Goal: Task Accomplishment & Management: Manage account settings

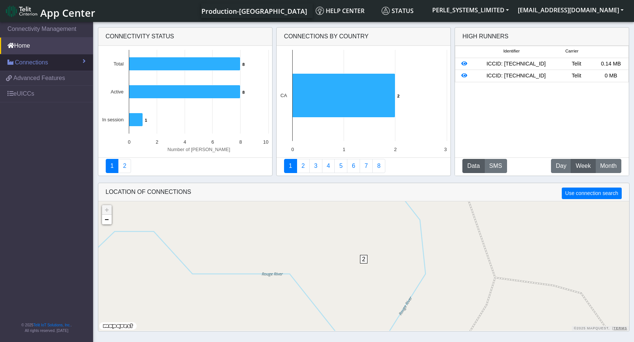
click at [44, 62] on span "Connections" at bounding box center [31, 62] width 33 height 9
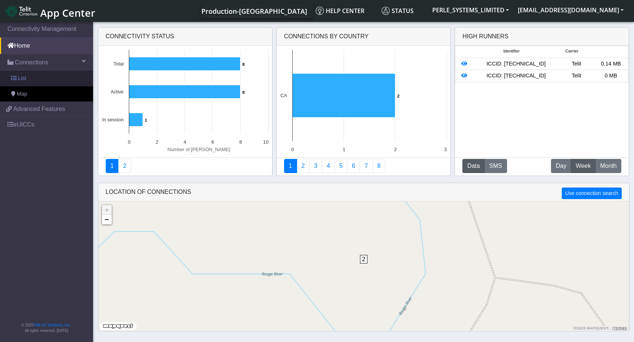
click at [36, 77] on link "List" at bounding box center [46, 79] width 93 height 16
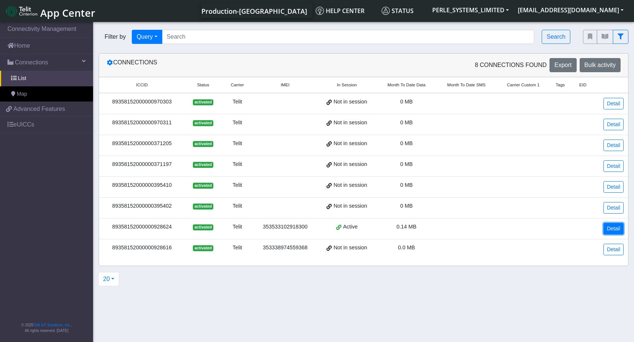
click at [611, 228] on link "Detail" at bounding box center [613, 229] width 20 height 12
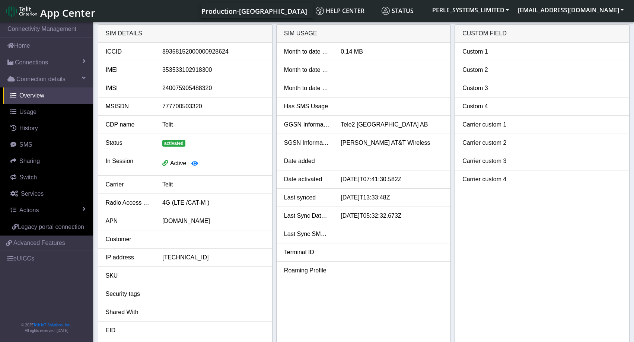
click at [362, 144] on div "[PERSON_NAME] AT&T Wireless" at bounding box center [391, 142] width 113 height 9
click at [28, 176] on span "Switch" at bounding box center [27, 177] width 17 height 6
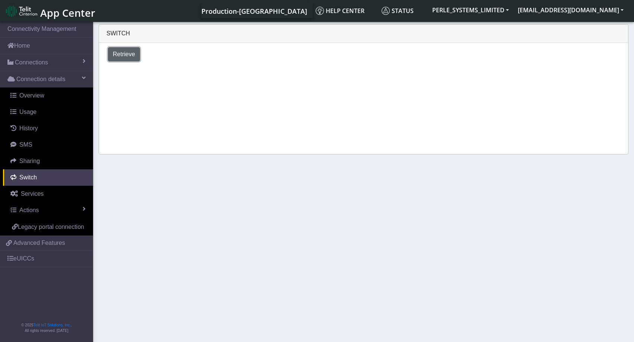
click at [130, 51] on span "Retrieve" at bounding box center [124, 54] width 22 height 6
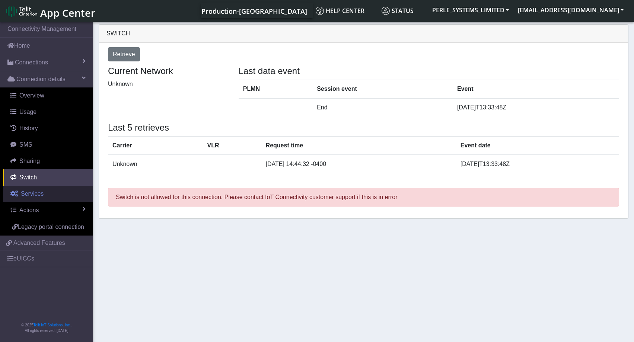
click at [29, 194] on span "Services" at bounding box center [32, 194] width 23 height 6
select select "2: 6"
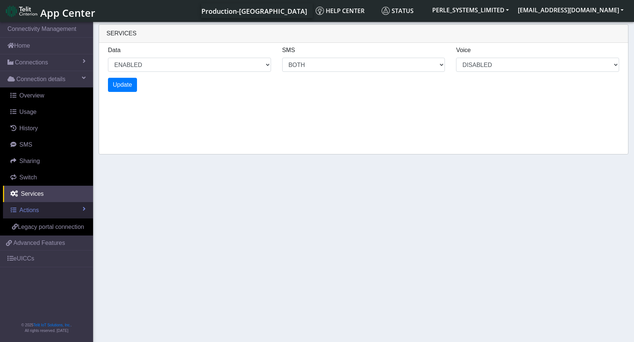
click at [32, 210] on span "Actions" at bounding box center [28, 210] width 19 height 6
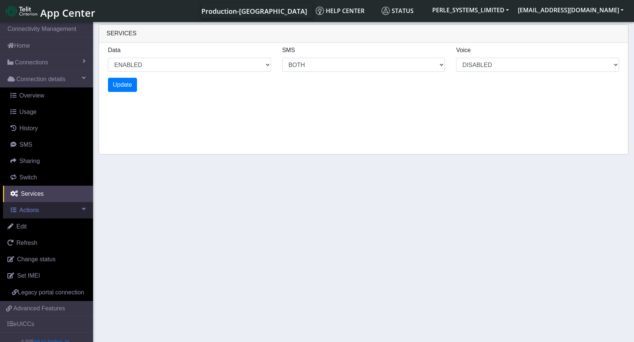
click at [32, 210] on span "Actions" at bounding box center [28, 210] width 19 height 6
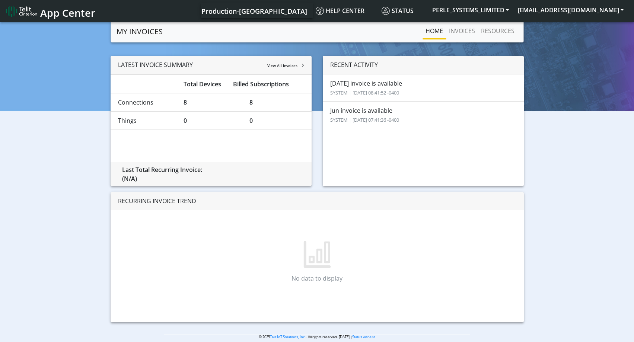
click at [358, 83] on li "Jul invoice is available SYSTEM | 2025-07-24 08:41:52 -0400" at bounding box center [423, 88] width 201 height 28
click at [355, 93] on small "SYSTEM | 2025-07-24 08:41:52 -0400" at bounding box center [364, 92] width 69 height 7
click at [465, 29] on link "INVOICES" at bounding box center [462, 30] width 32 height 15
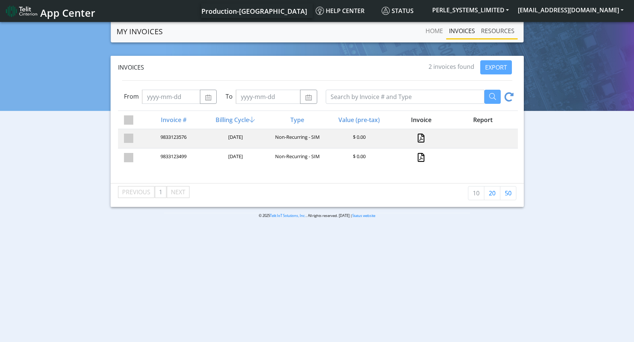
click at [493, 32] on link "RESOURCES" at bounding box center [497, 30] width 39 height 15
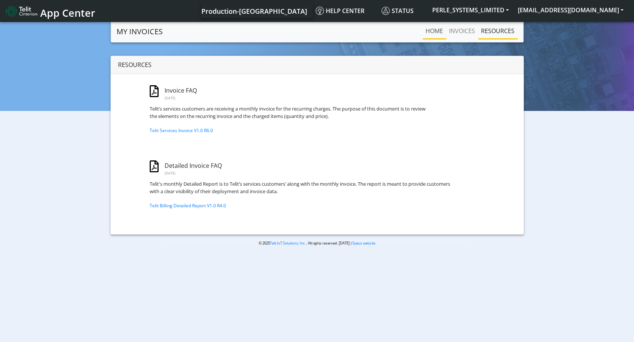
click at [430, 32] on link "Home" at bounding box center [433, 30] width 23 height 15
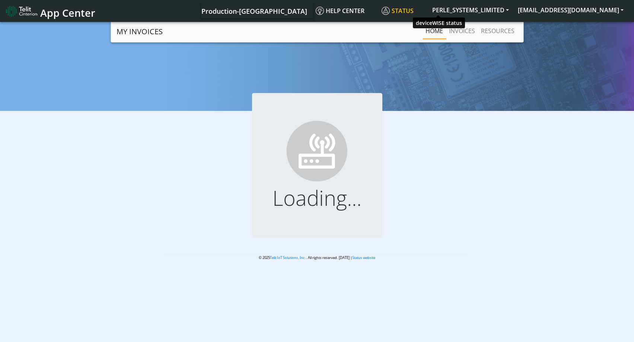
click at [413, 9] on span "Status" at bounding box center [397, 11] width 32 height 8
